Goal: Task Accomplishment & Management: Use online tool/utility

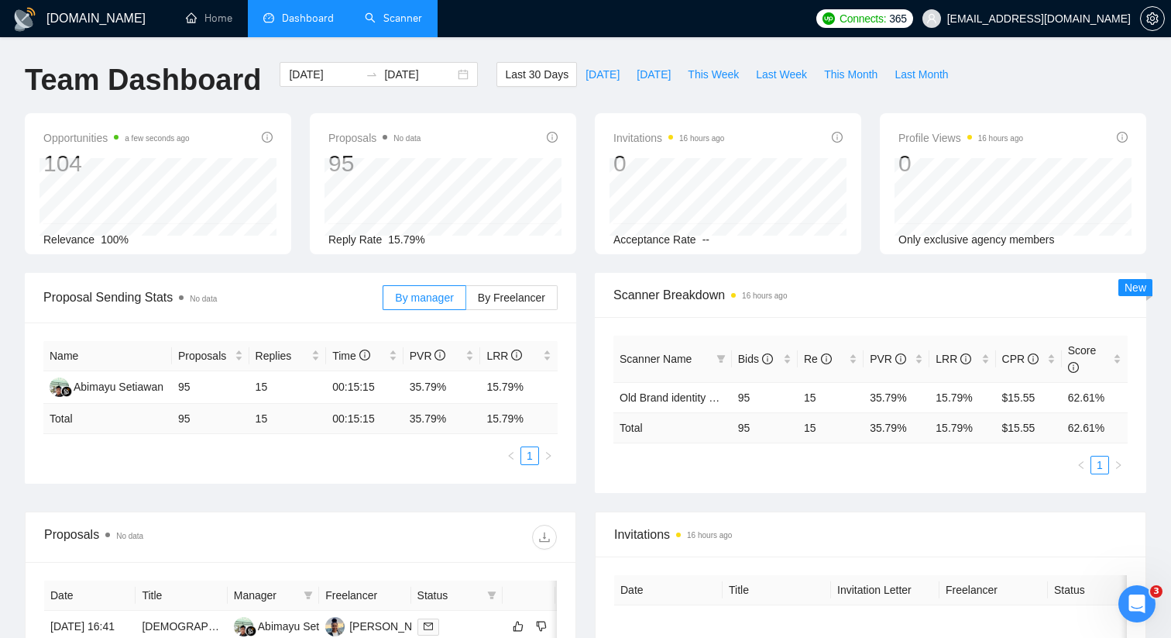
click at [401, 21] on link "Scanner" at bounding box center [393, 18] width 57 height 13
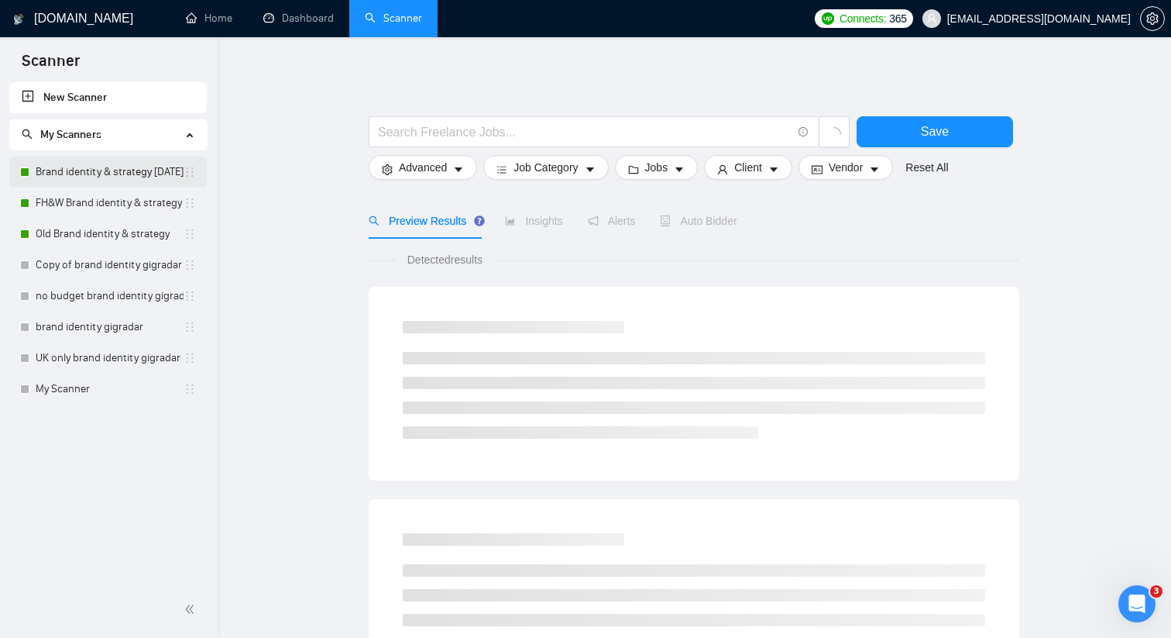
click at [124, 175] on link "Brand identity & strategy [DATE]" at bounding box center [110, 171] width 148 height 31
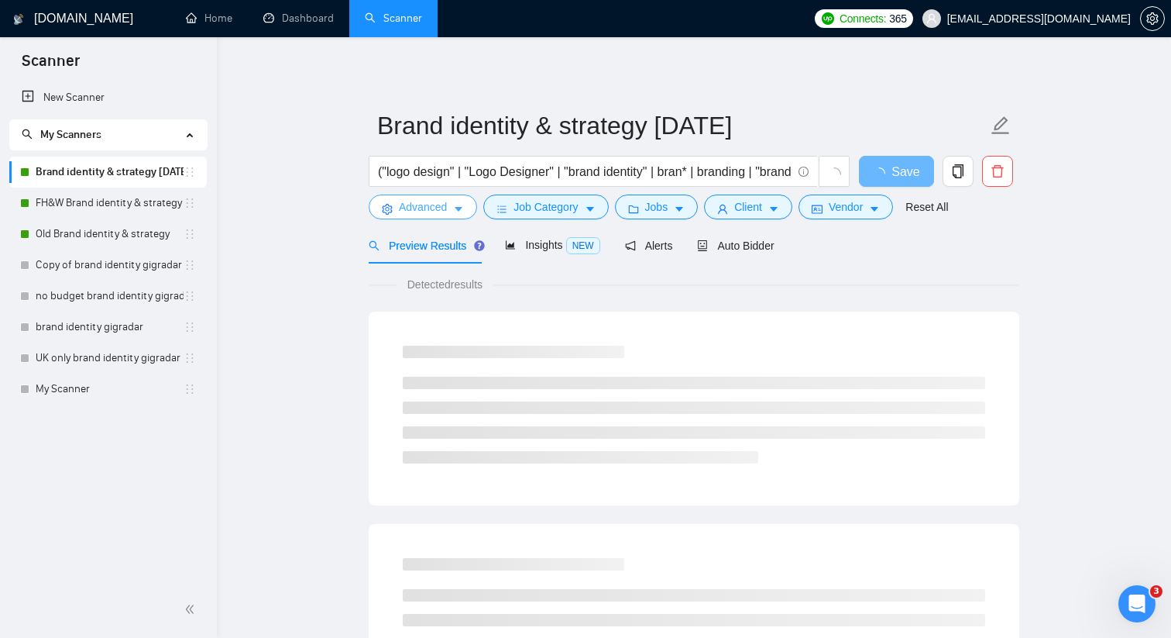
click at [457, 213] on icon "caret-down" at bounding box center [458, 209] width 11 height 11
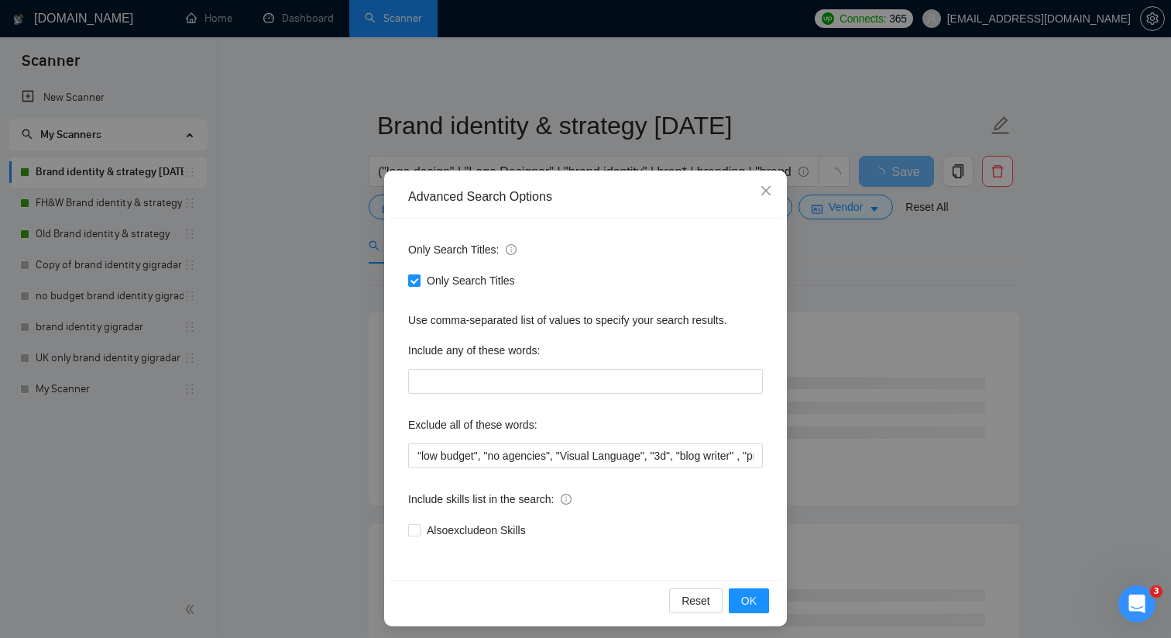
click at [839, 490] on div "Advanced Search Options Only Search Titles: Only Search Titles Use comma-separa…" at bounding box center [585, 319] width 1171 height 638
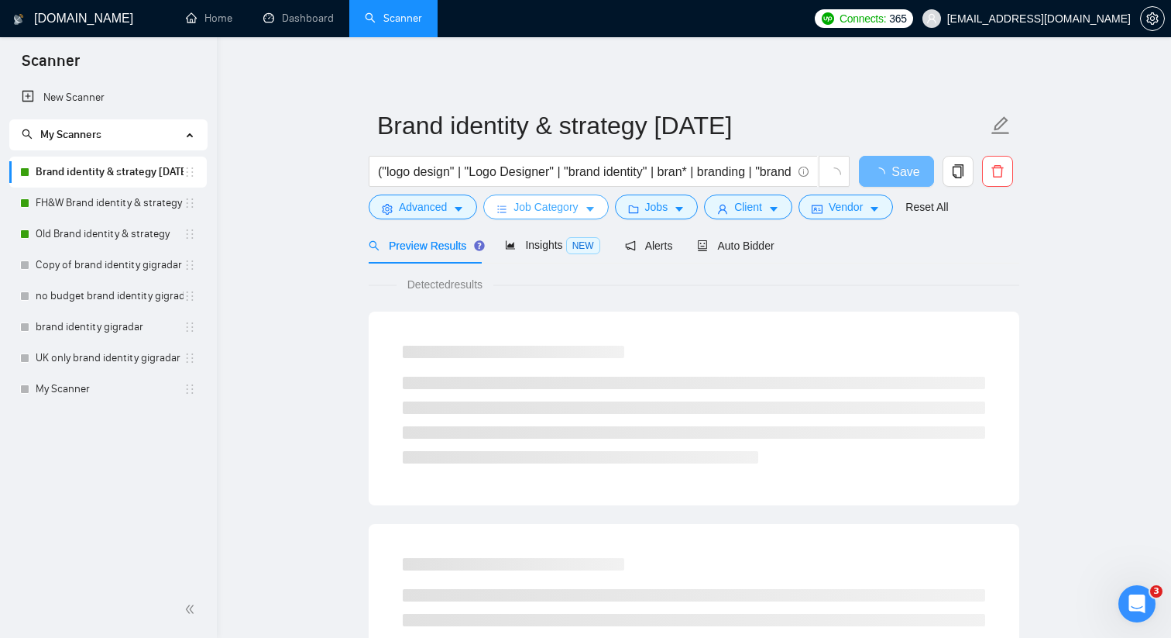
click at [573, 216] on button "Job Category" at bounding box center [545, 206] width 125 height 25
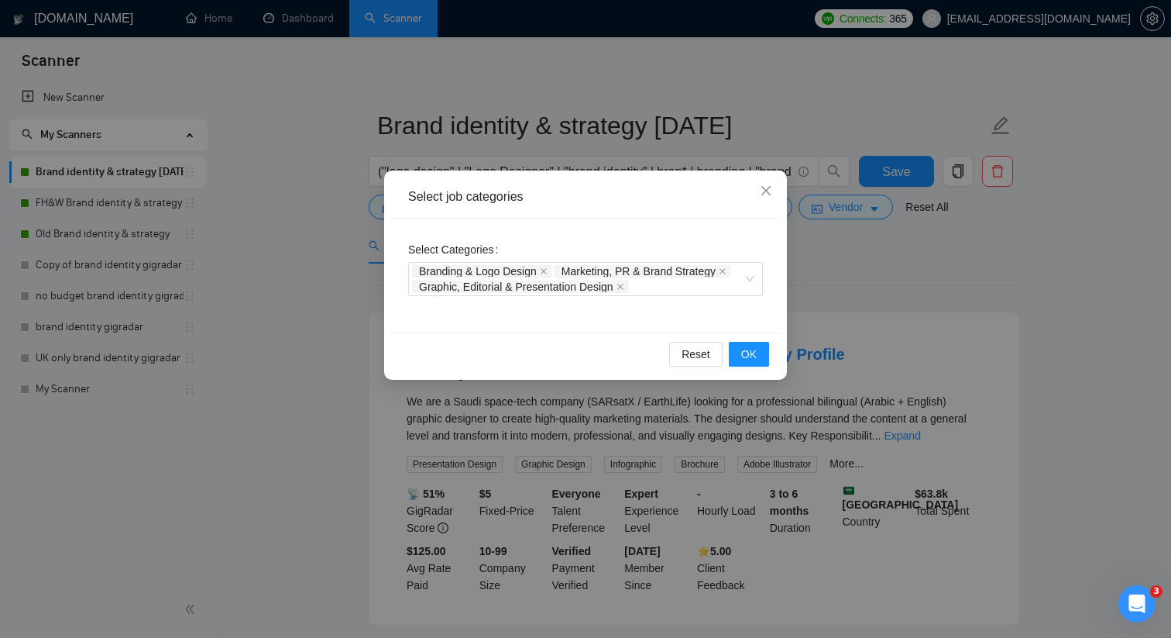
click at [852, 298] on div "Select job categories Select Categories Branding & Logo Design Marketing, PR & …" at bounding box center [585, 319] width 1171 height 638
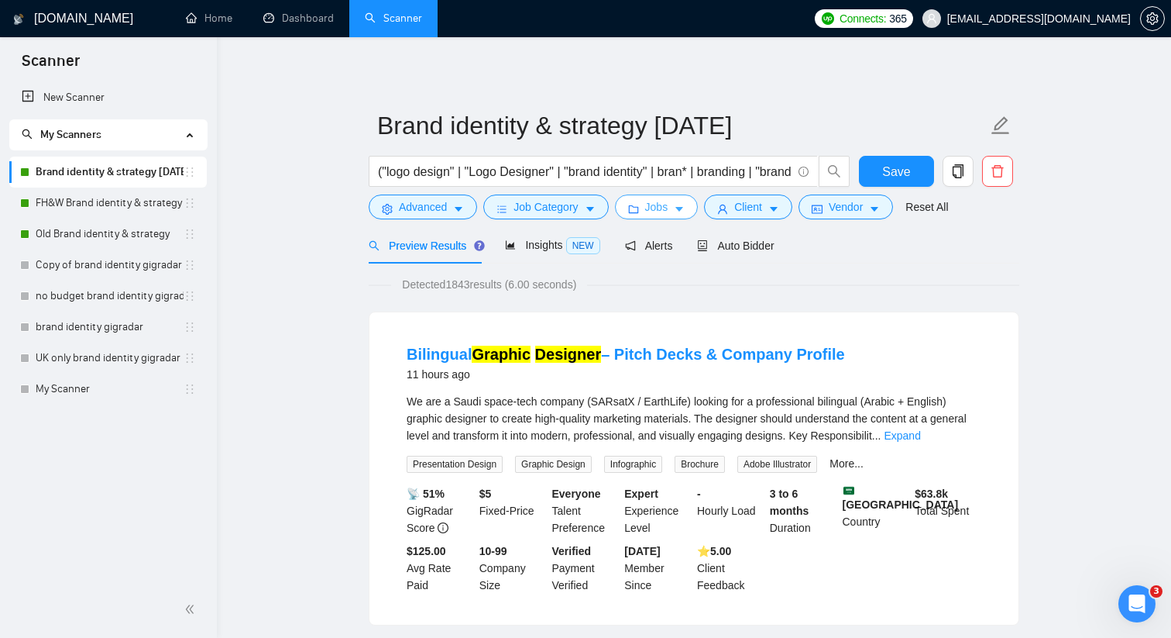
click at [669, 205] on span "Jobs" at bounding box center [656, 206] width 23 height 17
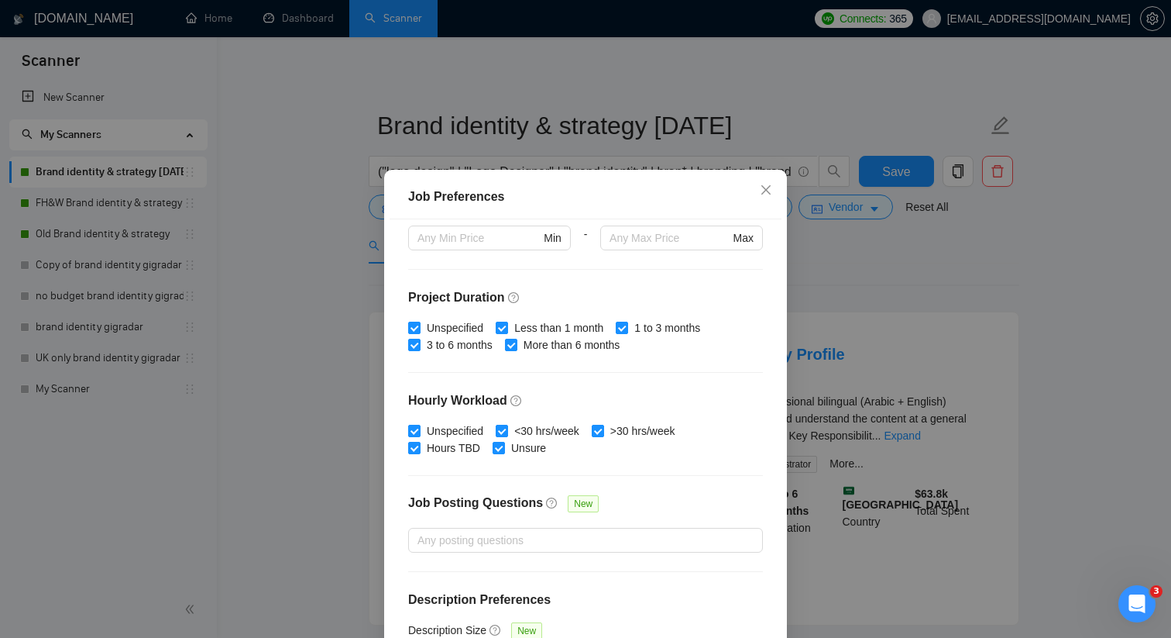
scroll to position [427, 0]
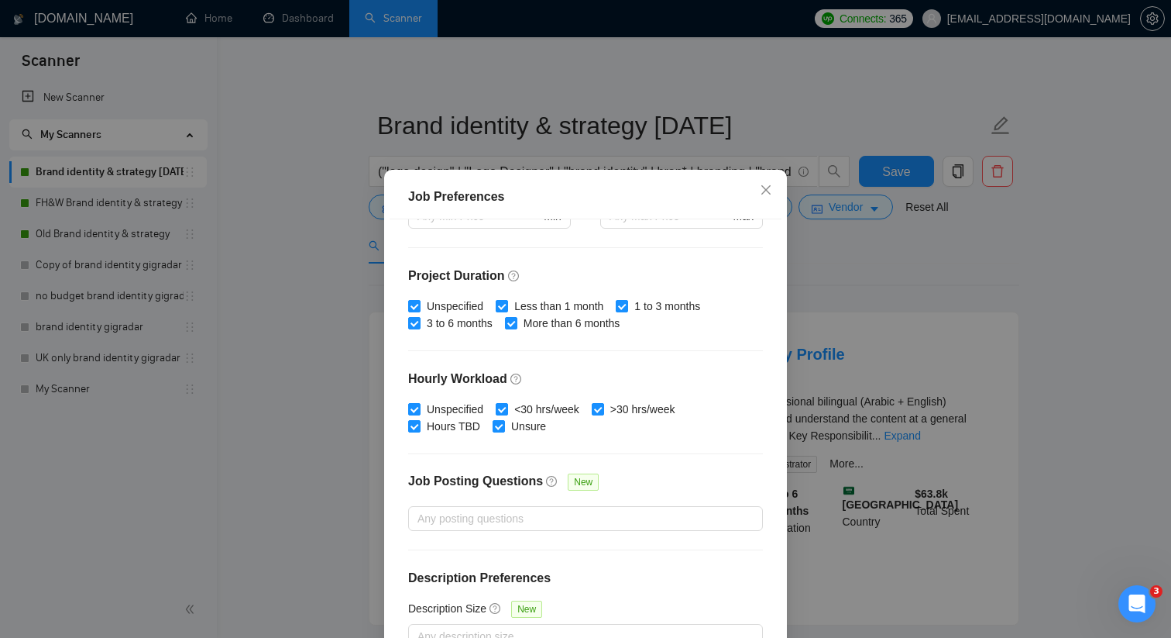
click at [854, 294] on div "Job Preferences Budget Project Type All Fixed Price Hourly Rate Fixed Price Bud…" at bounding box center [585, 319] width 1171 height 638
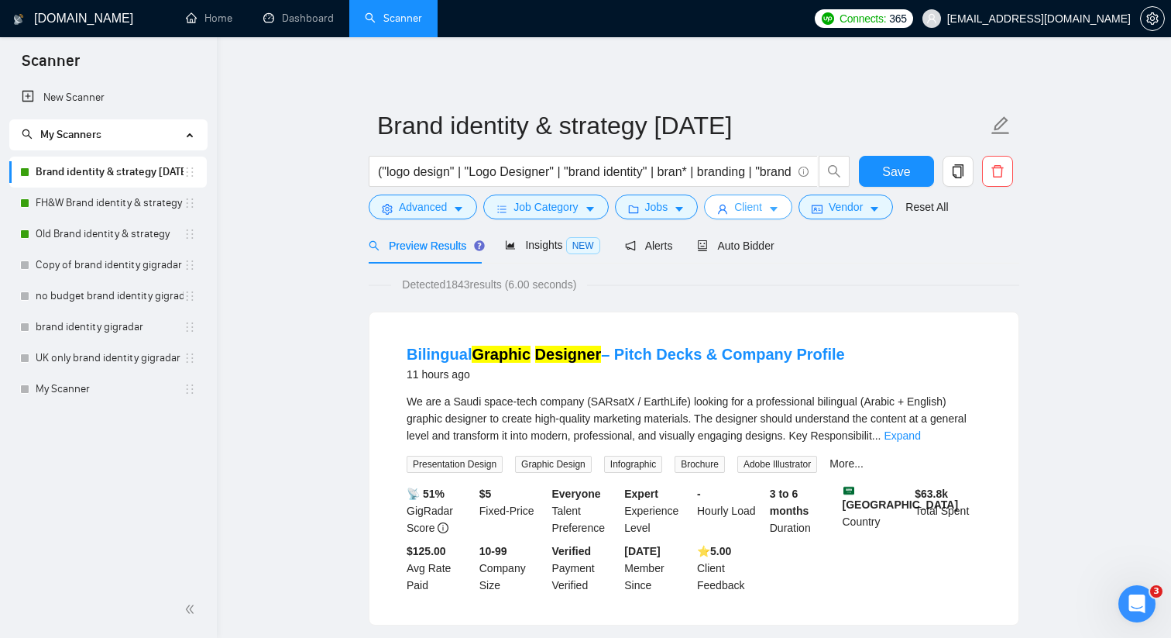
click at [772, 211] on button "Client" at bounding box center [748, 206] width 88 height 25
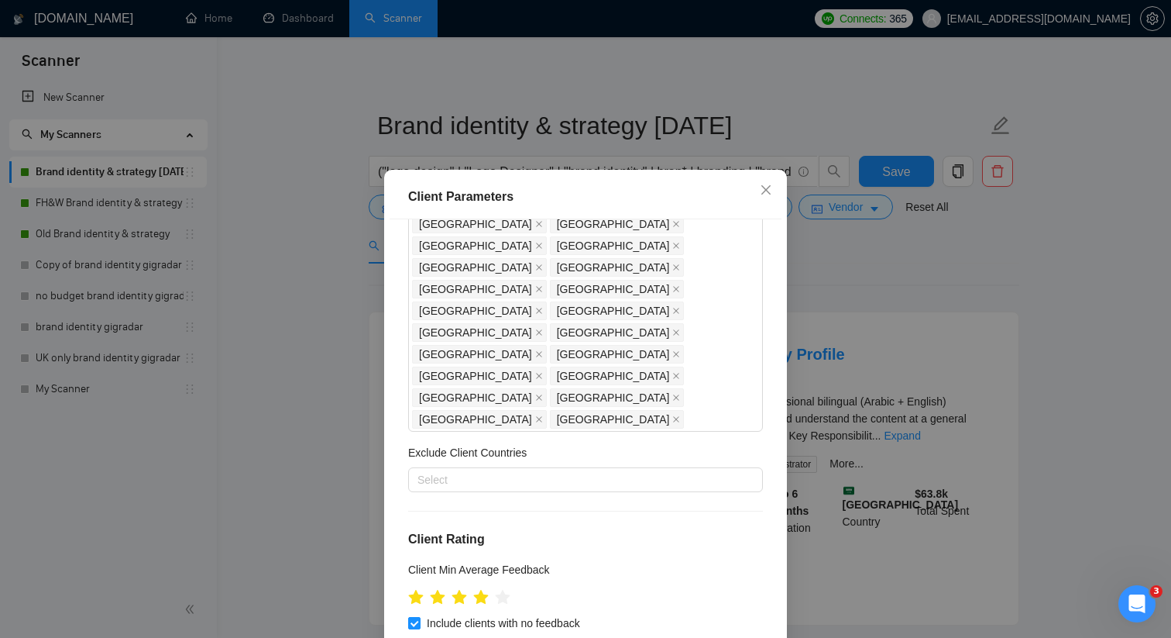
scroll to position [644, 0]
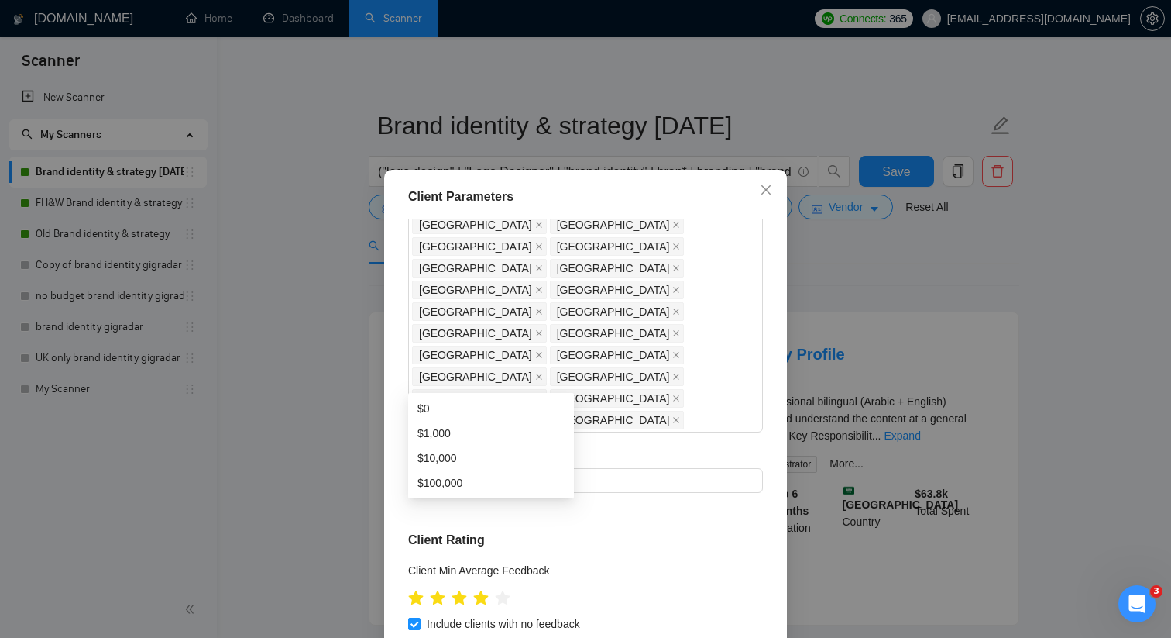
type input "0"
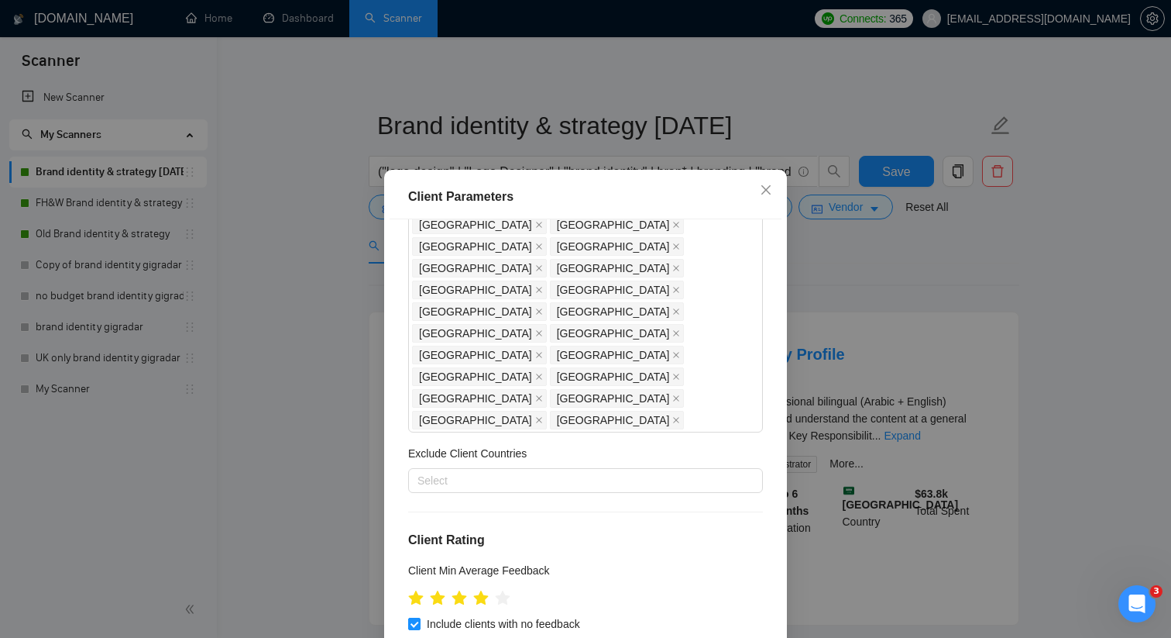
click at [851, 291] on div "Client Parameters Client Location Include Client Countries [GEOGRAPHIC_DATA] [G…" at bounding box center [585, 319] width 1171 height 638
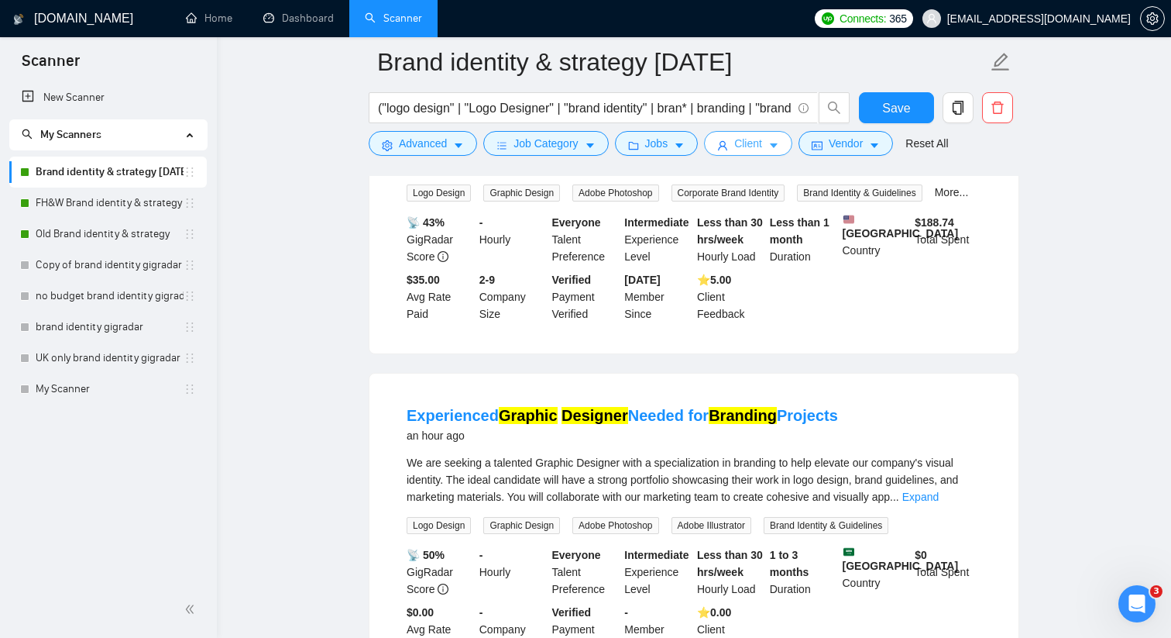
scroll to position [0, 0]
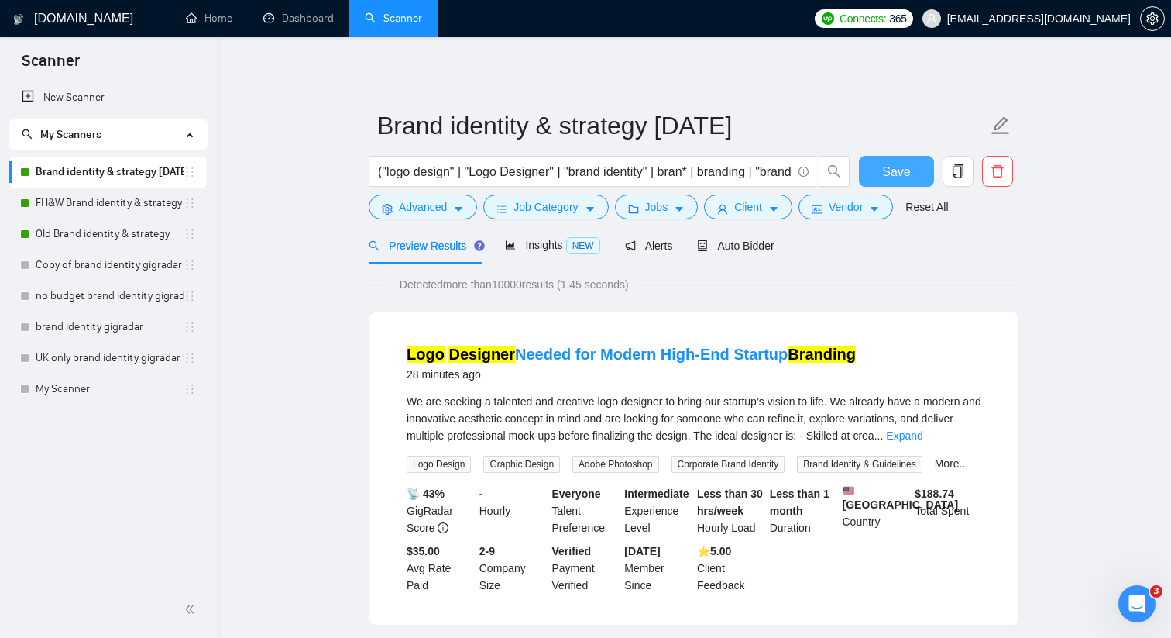
click at [877, 180] on button "Save" at bounding box center [896, 171] width 75 height 31
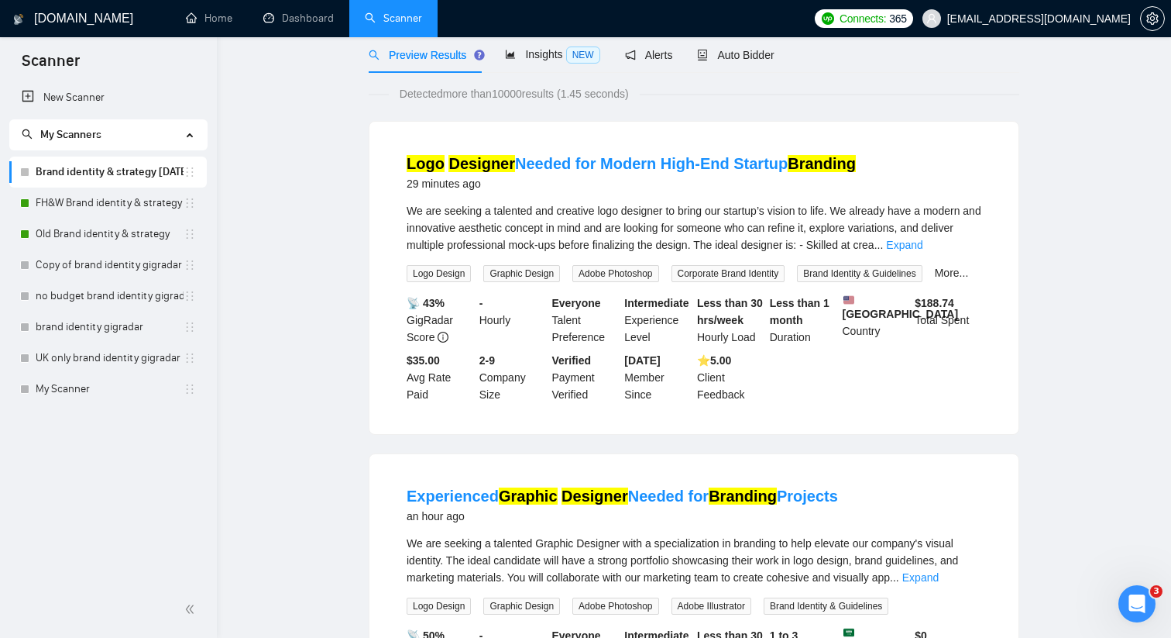
scroll to position [5, 0]
